Goal: Navigation & Orientation: Understand site structure

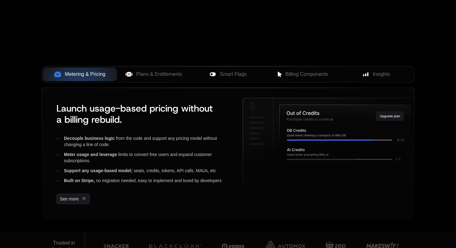
scroll to position [231, 0]
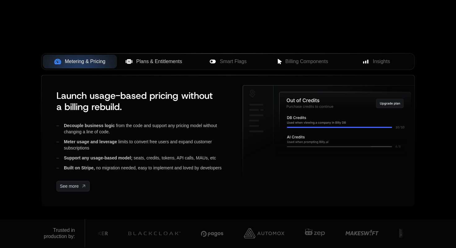
click at [163, 59] on span "Plans & Entitlements" at bounding box center [159, 61] width 46 height 7
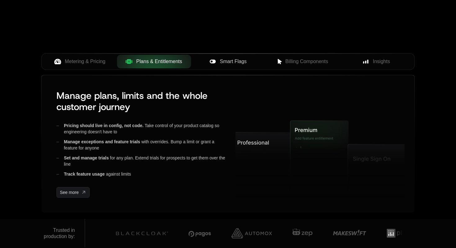
click at [236, 63] on span "Smart Flags" at bounding box center [233, 61] width 27 height 7
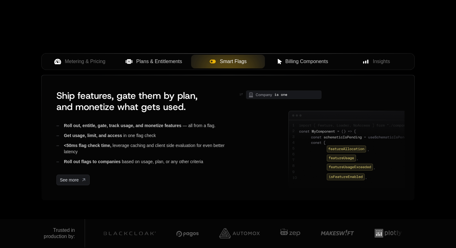
click at [299, 61] on span "Billing Components" at bounding box center [306, 61] width 43 height 7
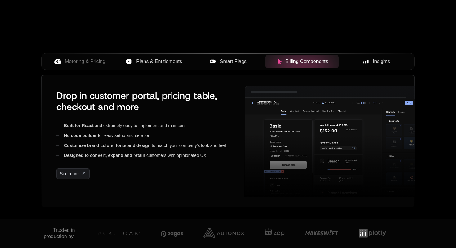
click at [376, 59] on span "Insights" at bounding box center [381, 61] width 17 height 7
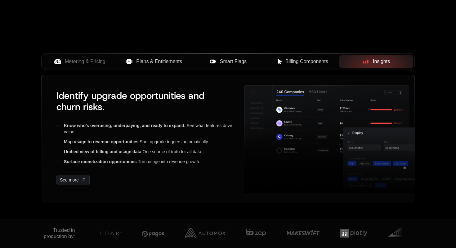
click at [287, 60] on span "Billing Components" at bounding box center [306, 61] width 43 height 7
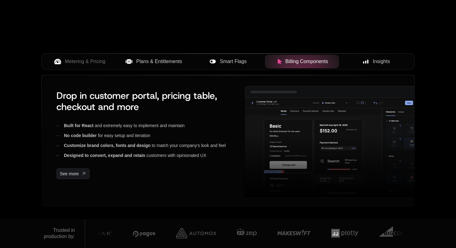
click at [231, 59] on span "Smart Flags" at bounding box center [233, 61] width 27 height 7
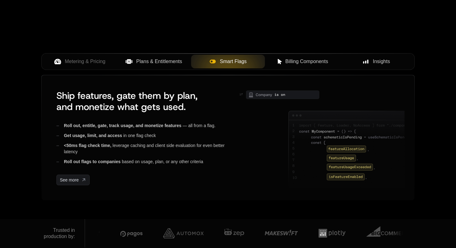
click at [168, 62] on span "Plans & Entitlements" at bounding box center [159, 61] width 46 height 7
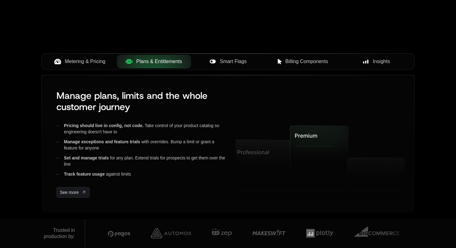
click at [99, 63] on span "Metering & Pricing" at bounding box center [85, 61] width 41 height 7
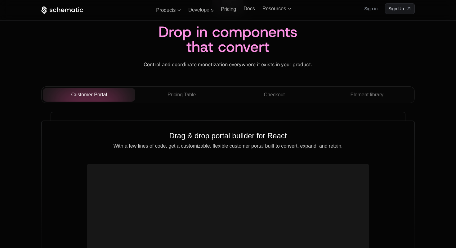
scroll to position [2156, 0]
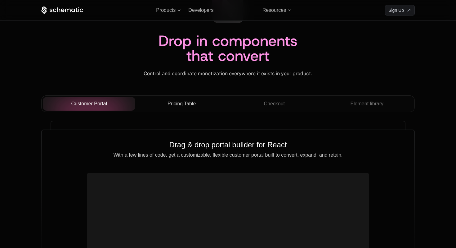
click at [197, 98] on button "Pricing Table" at bounding box center [181, 104] width 93 height 14
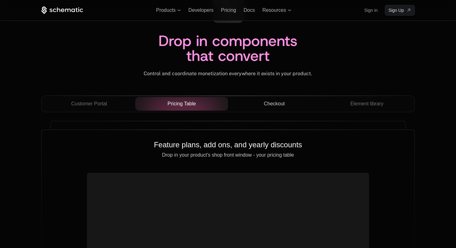
click at [263, 104] on div "Checkout" at bounding box center [274, 103] width 83 height 7
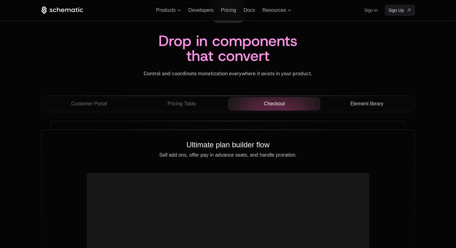
click at [363, 103] on span "Element library" at bounding box center [366, 103] width 33 height 7
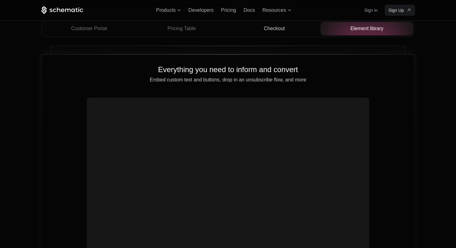
scroll to position [2222, 0]
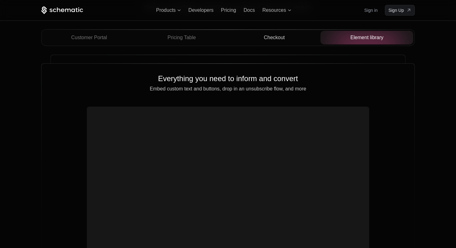
click at [278, 35] on span "Checkout" at bounding box center [274, 37] width 21 height 7
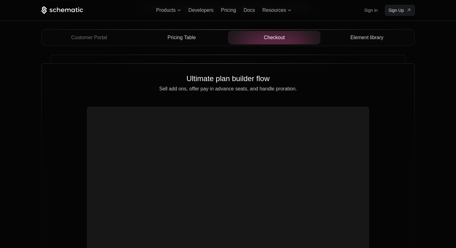
click at [195, 38] on span "Pricing Table" at bounding box center [182, 37] width 28 height 7
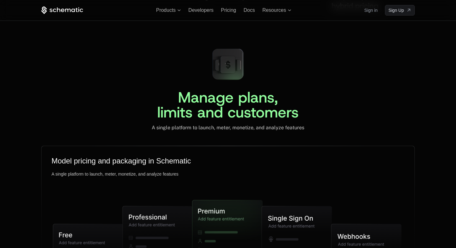
scroll to position [1405, 0]
